Goal: Task Accomplishment & Management: Manage account settings

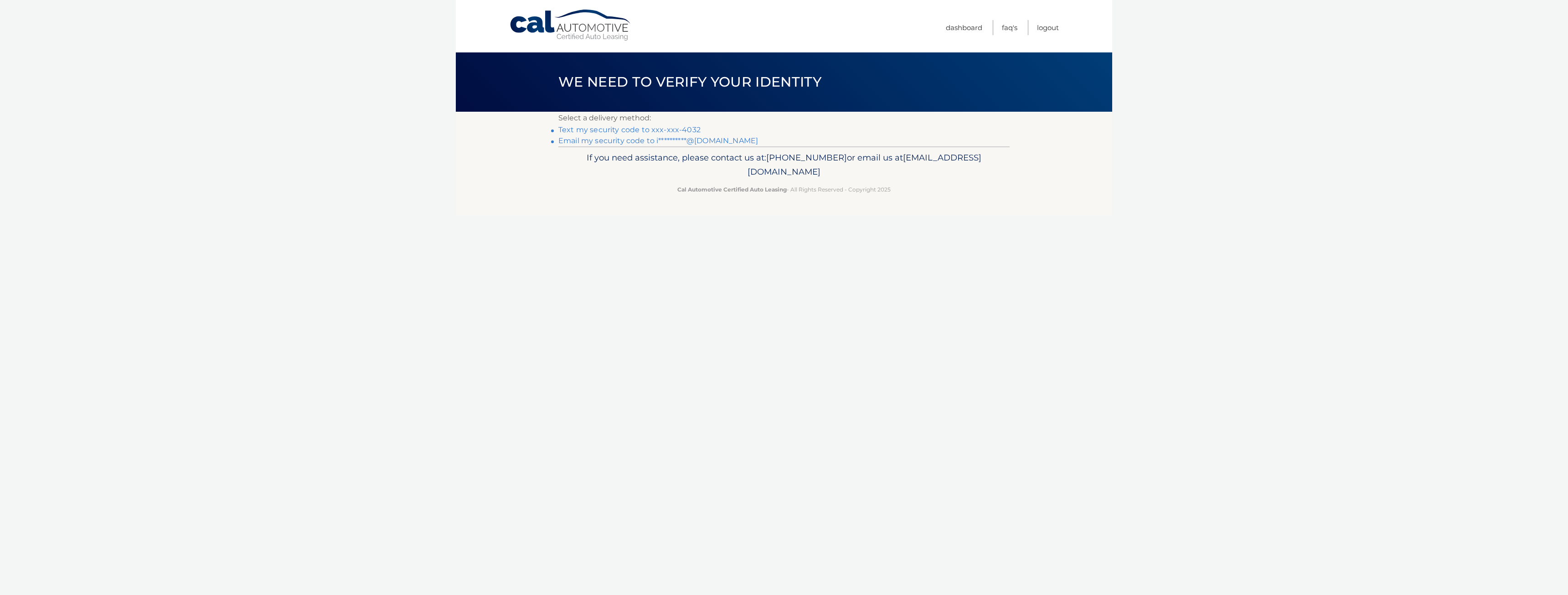
click at [634, 128] on link "Text my security code to xxx-xxx-4032" at bounding box center [629, 129] width 143 height 9
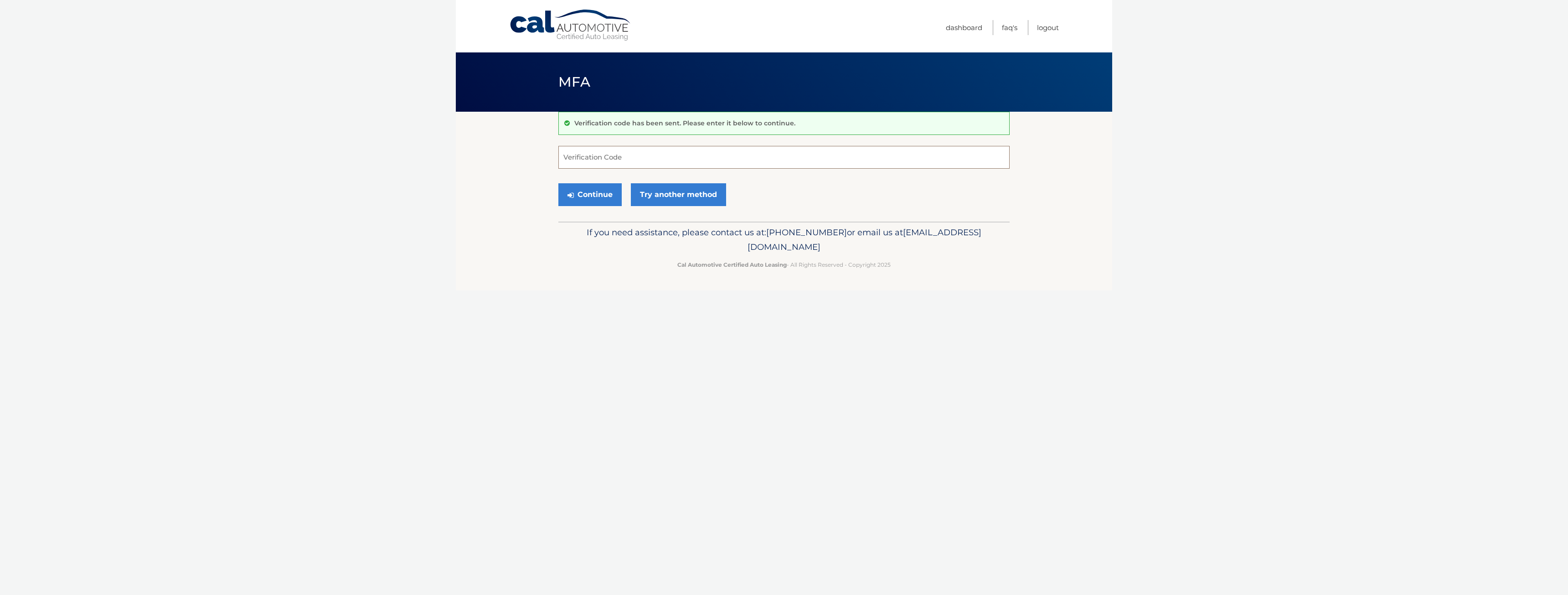
click at [692, 156] on input "Verification Code" at bounding box center [784, 156] width 451 height 23
type input "470265"
click at [558, 183] on button "Continue" at bounding box center [590, 194] width 64 height 23
